Goal: Transaction & Acquisition: Purchase product/service

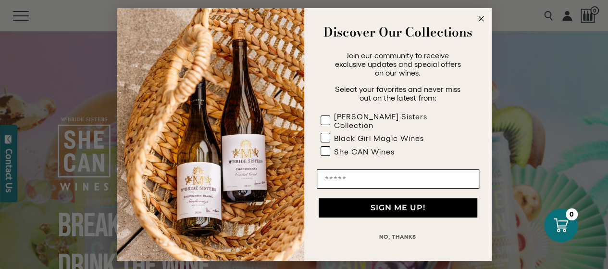
click at [480, 23] on circle "Close dialog" at bounding box center [480, 18] width 11 height 11
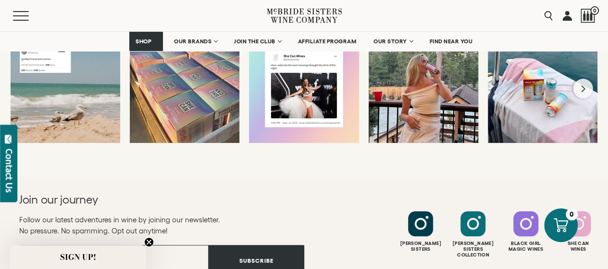
scroll to position [1905, 0]
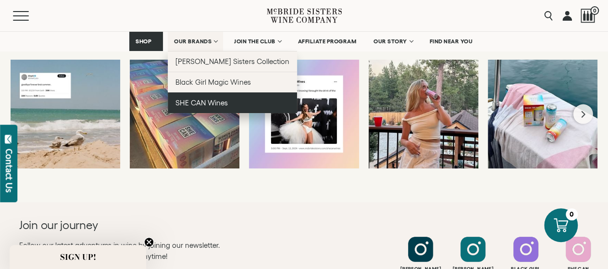
click at [207, 100] on span "SHE CAN Wines" at bounding box center [201, 103] width 52 height 8
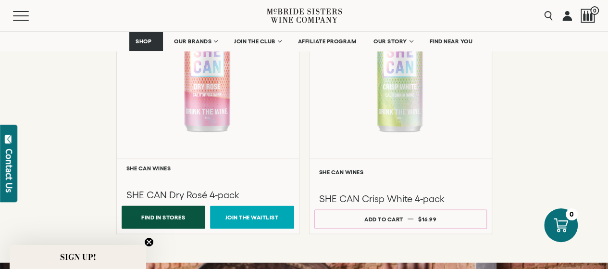
scroll to position [853, 0]
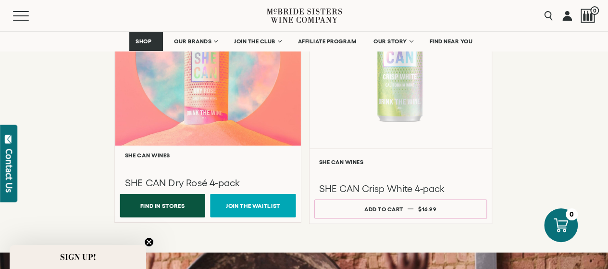
click at [208, 77] on div at bounding box center [208, 52] width 186 height 185
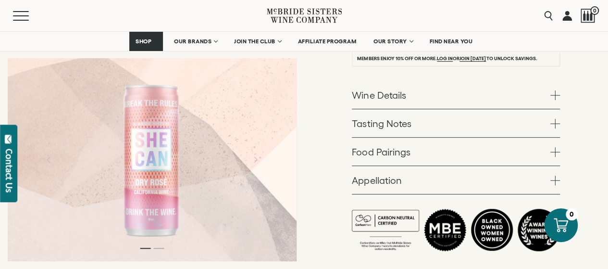
scroll to position [212, 0]
click at [558, 95] on span at bounding box center [555, 96] width 10 height 10
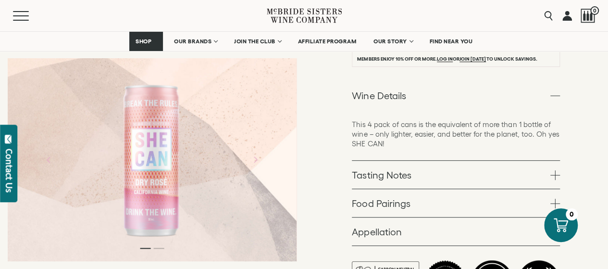
click at [555, 174] on span at bounding box center [555, 175] width 10 height 10
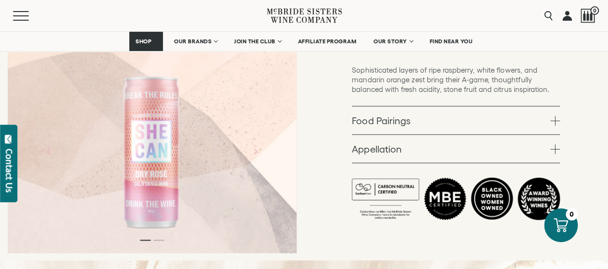
scroll to position [301, 0]
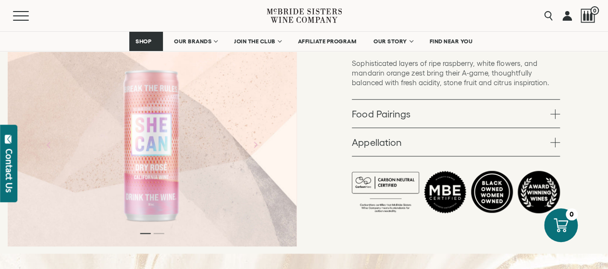
click at [553, 112] on span at bounding box center [555, 114] width 10 height 10
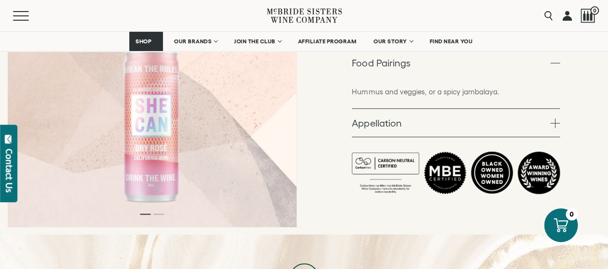
click at [557, 123] on span at bounding box center [555, 123] width 10 height 10
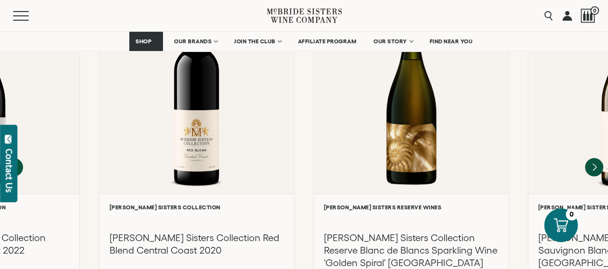
scroll to position [1129, 0]
